Goal: Check status: Check status

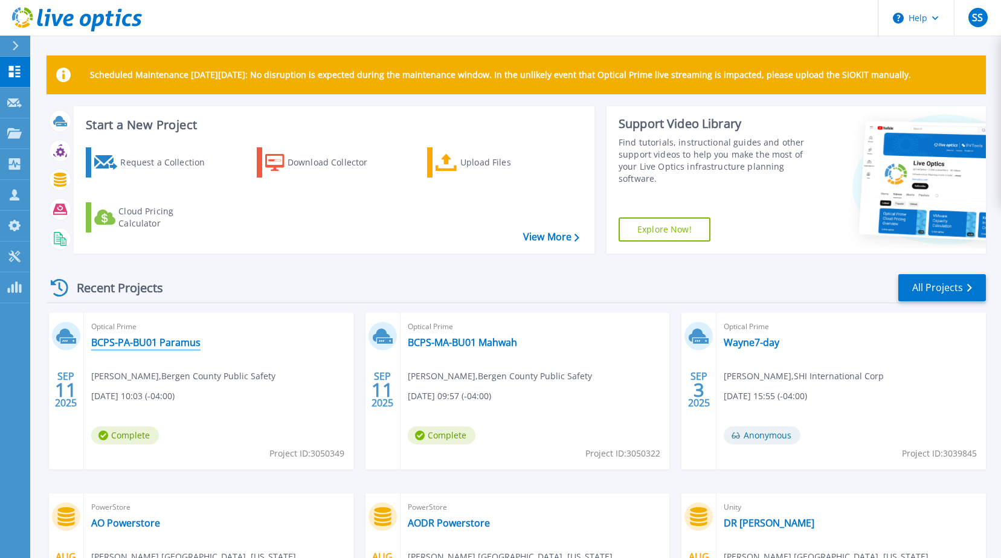
click at [185, 341] on link "BCPS-PA-BU01 Paramus" at bounding box center [145, 343] width 109 height 12
click at [466, 344] on link "BCPS-MA-BU01 Mahwah" at bounding box center [462, 343] width 109 height 12
click at [181, 339] on link "BCPS-PA-BU01 Paramus" at bounding box center [145, 343] width 109 height 12
